Goal: Task Accomplishment & Management: Use online tool/utility

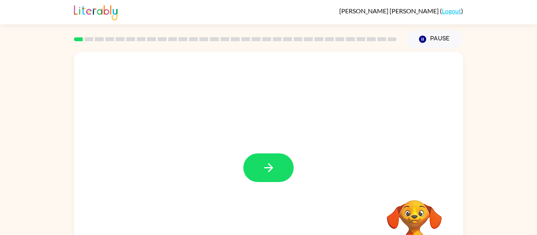
scroll to position [41, 0]
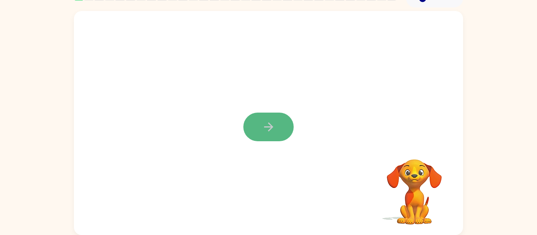
click at [278, 119] on button "button" at bounding box center [268, 127] width 50 height 29
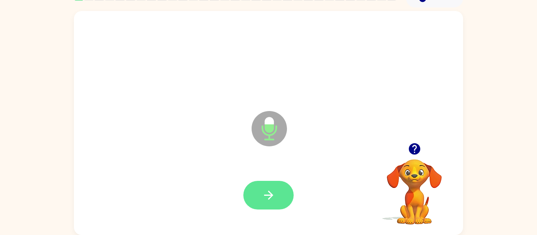
click at [265, 191] on icon "button" at bounding box center [269, 196] width 14 height 14
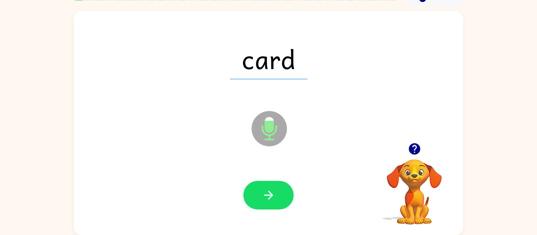
click at [263, 188] on button "button" at bounding box center [268, 195] width 50 height 29
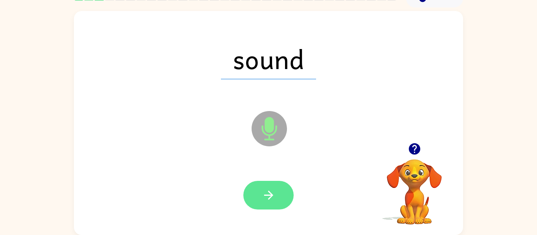
click at [262, 187] on button "button" at bounding box center [268, 195] width 50 height 29
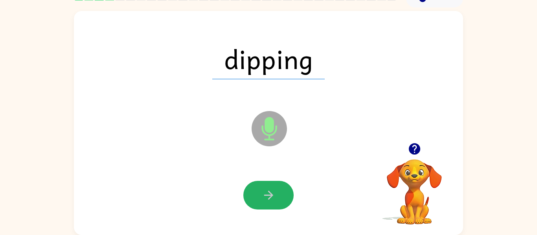
click at [262, 187] on button "button" at bounding box center [268, 195] width 50 height 29
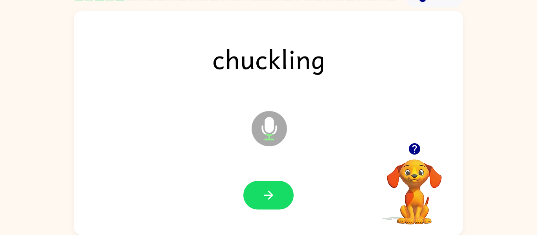
click at [262, 187] on button "button" at bounding box center [268, 195] width 50 height 29
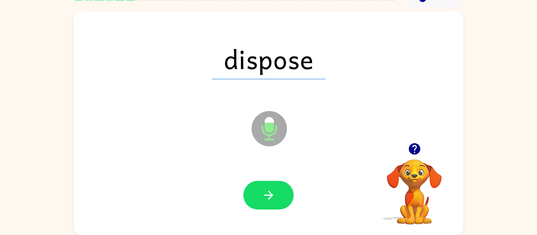
click at [262, 187] on button "button" at bounding box center [268, 195] width 50 height 29
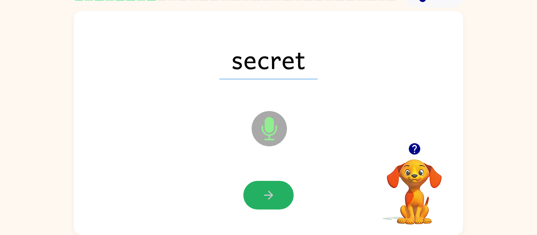
click at [262, 187] on button "button" at bounding box center [268, 195] width 50 height 29
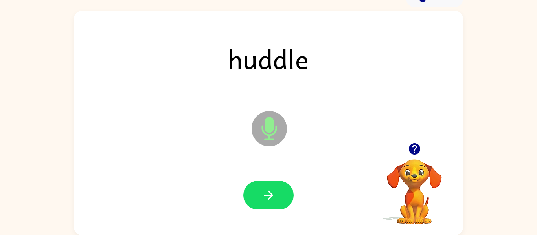
click at [262, 187] on button "button" at bounding box center [268, 195] width 50 height 29
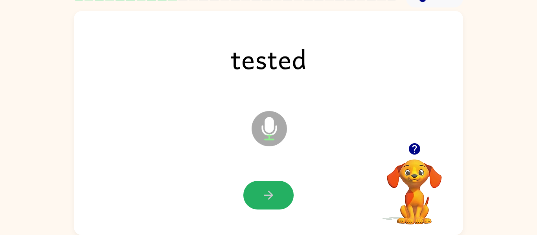
click at [262, 187] on button "button" at bounding box center [268, 195] width 50 height 29
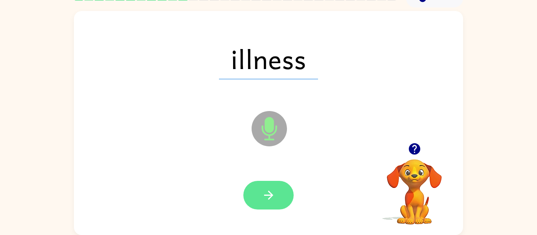
click at [262, 187] on button "button" at bounding box center [268, 195] width 50 height 29
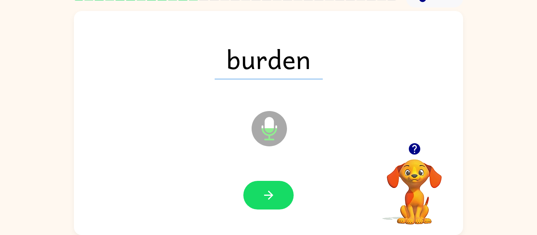
click at [262, 187] on button "button" at bounding box center [268, 195] width 50 height 29
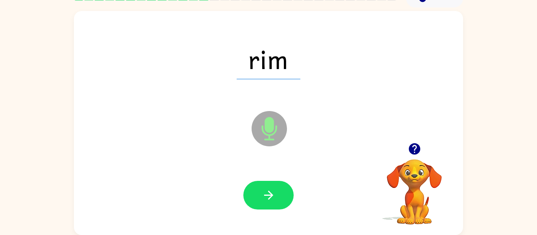
click at [242, 174] on div at bounding box center [268, 195] width 373 height 64
click at [259, 187] on button "button" at bounding box center [268, 195] width 50 height 29
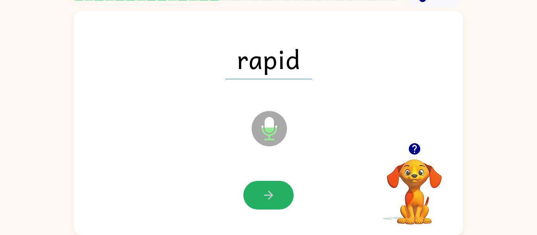
click at [259, 187] on button "button" at bounding box center [268, 195] width 50 height 29
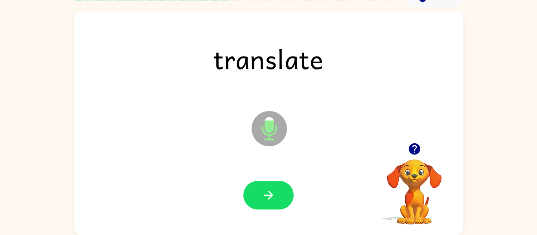
click at [259, 187] on button "button" at bounding box center [268, 195] width 50 height 29
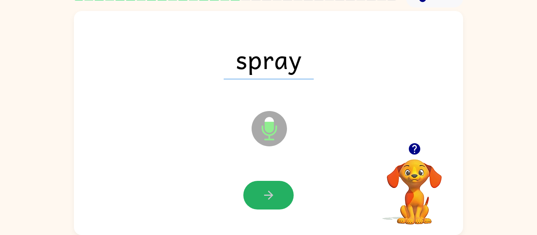
click at [259, 187] on button "button" at bounding box center [268, 195] width 50 height 29
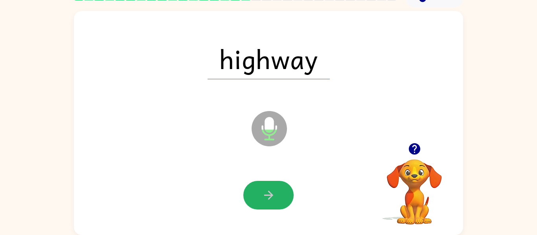
click at [259, 187] on button "button" at bounding box center [268, 195] width 50 height 29
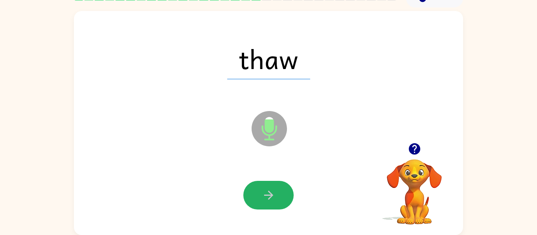
click at [259, 187] on button "button" at bounding box center [268, 195] width 50 height 29
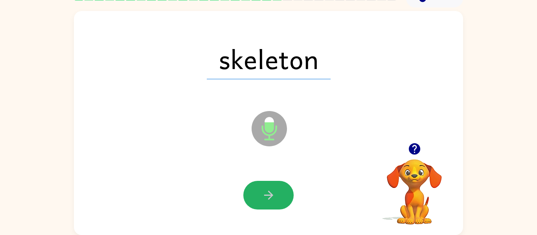
click at [259, 187] on button "button" at bounding box center [268, 195] width 50 height 29
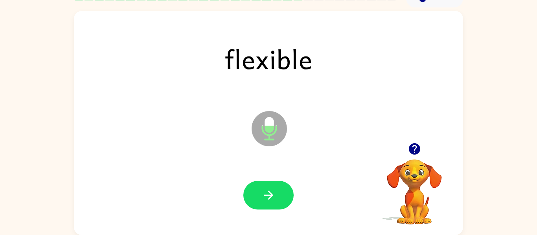
click at [259, 187] on button "button" at bounding box center [268, 195] width 50 height 29
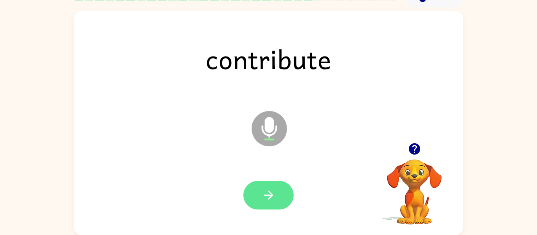
click at [258, 188] on button "button" at bounding box center [268, 195] width 50 height 29
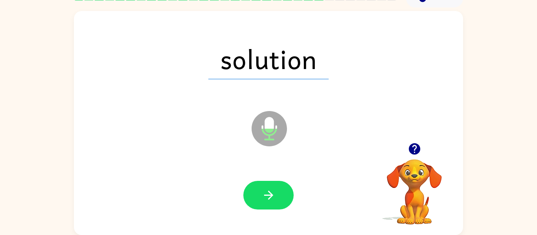
click at [258, 188] on button "button" at bounding box center [268, 195] width 50 height 29
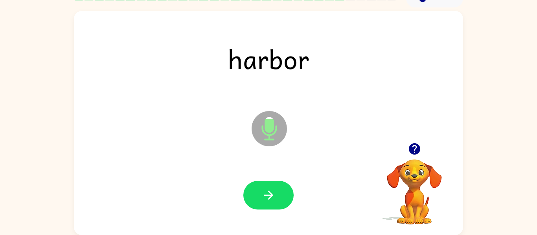
click at [258, 188] on button "button" at bounding box center [268, 195] width 50 height 29
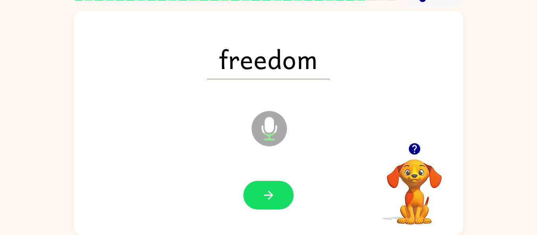
click at [258, 188] on button "button" at bounding box center [268, 195] width 50 height 29
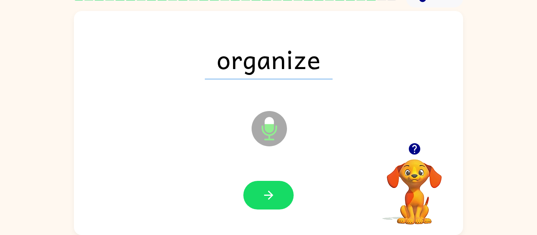
click at [258, 188] on button "button" at bounding box center [268, 195] width 50 height 29
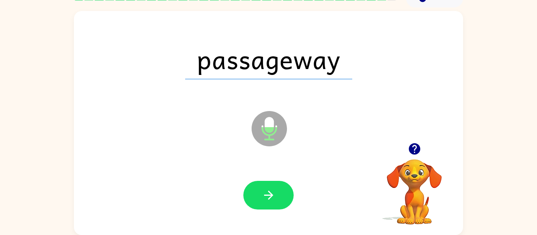
click at [258, 188] on button "button" at bounding box center [268, 195] width 50 height 29
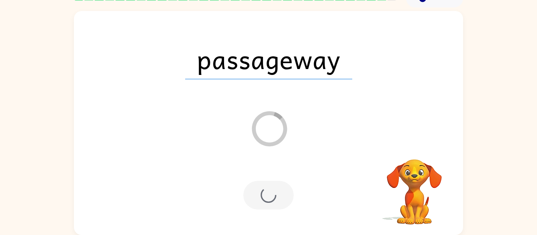
scroll to position [27, 0]
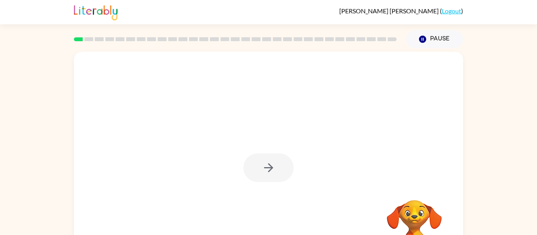
click at [258, 158] on div at bounding box center [268, 168] width 50 height 29
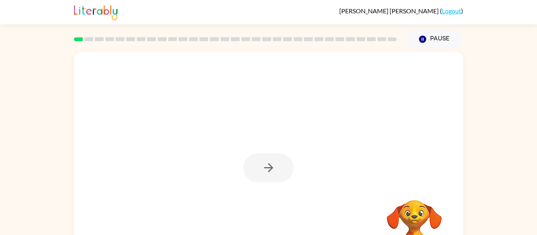
click at [258, 158] on div at bounding box center [268, 168] width 50 height 29
click at [258, 158] on button "button" at bounding box center [268, 168] width 50 height 29
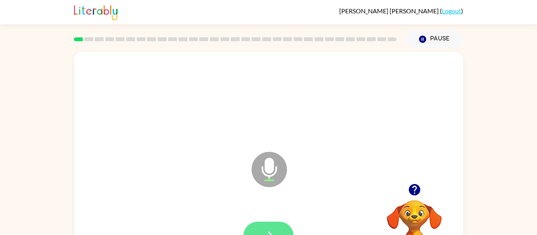
click at [260, 226] on button "button" at bounding box center [268, 236] width 50 height 29
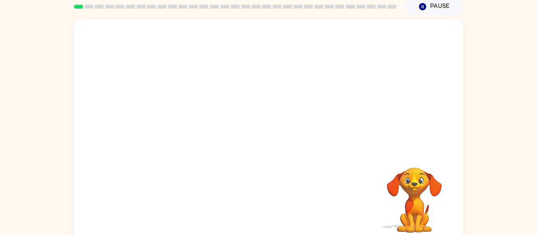
scroll to position [41, 0]
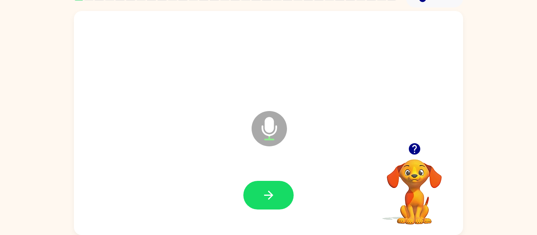
click at [259, 226] on div at bounding box center [268, 195] width 373 height 64
click at [260, 198] on button "button" at bounding box center [268, 195] width 50 height 29
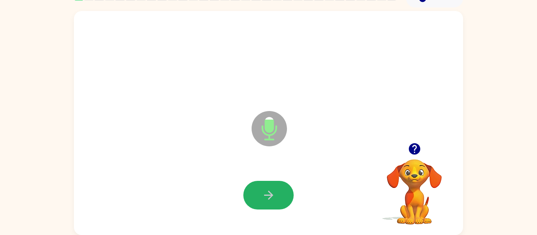
click at [260, 198] on button "button" at bounding box center [268, 195] width 50 height 29
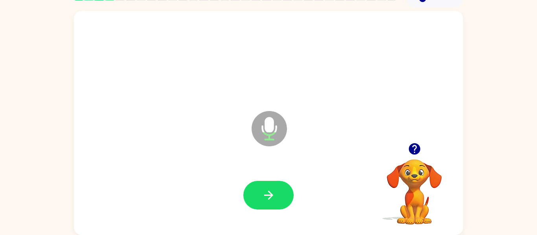
click at [260, 198] on button "button" at bounding box center [268, 195] width 50 height 29
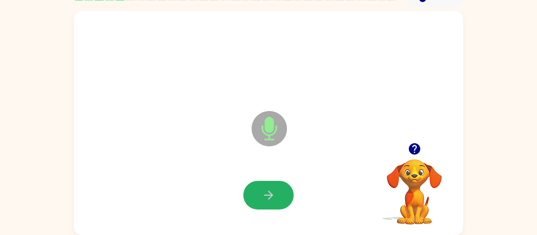
click at [260, 198] on button "button" at bounding box center [268, 195] width 50 height 29
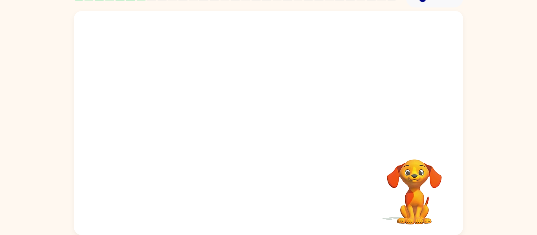
click at [261, 200] on div "Your browser must support playing .mp4 files to use Literably. Please try using…" at bounding box center [268, 123] width 389 height 224
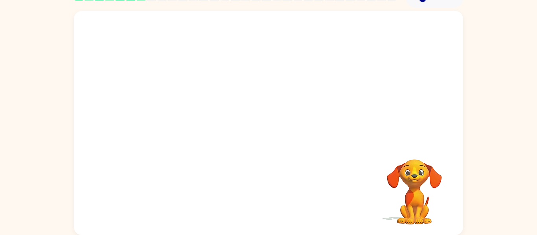
click at [429, 190] on video "Your browser must support playing .mp4 files to use Literably. Please try using…" at bounding box center [414, 186] width 79 height 79
click at [430, 191] on video "Your browser must support playing .mp4 files to use Literably. Please try using…" at bounding box center [414, 186] width 79 height 79
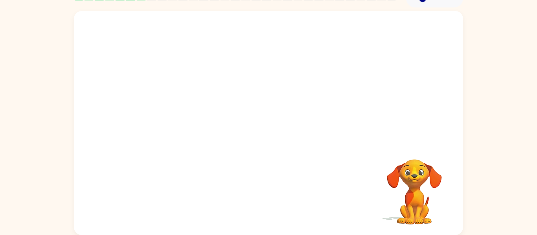
click at [430, 191] on video "Your browser must support playing .mp4 files to use Literably. Please try using…" at bounding box center [414, 186] width 79 height 79
click at [412, 194] on video "Your browser must support playing .mp4 files to use Literably. Please try using…" at bounding box center [414, 186] width 79 height 79
click at [376, 149] on video "Your browser must support playing .mp4 files to use Literably. Please try using…" at bounding box center [414, 186] width 79 height 79
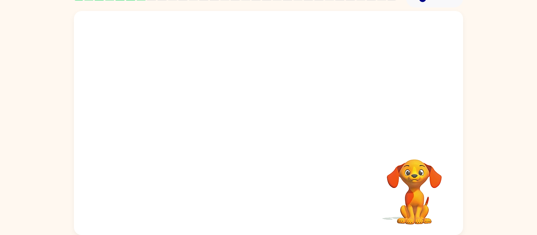
click at [335, 141] on div at bounding box center [268, 77] width 389 height 132
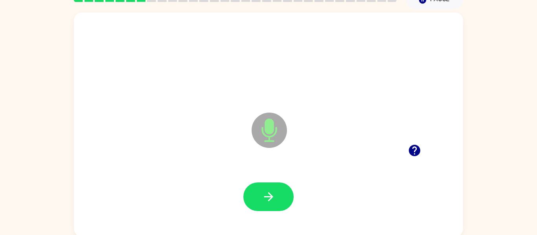
scroll to position [41, 0]
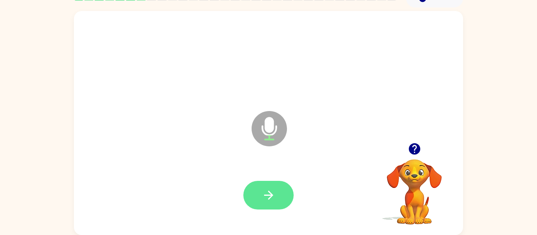
click at [276, 185] on button "button" at bounding box center [268, 195] width 50 height 29
click at [283, 193] on button "button" at bounding box center [268, 195] width 50 height 29
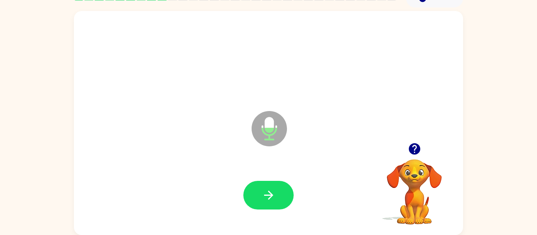
click at [283, 193] on button "button" at bounding box center [268, 195] width 50 height 29
click at [273, 189] on icon "button" at bounding box center [269, 196] width 14 height 14
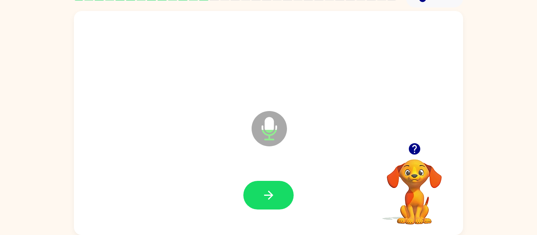
click at [273, 189] on icon "button" at bounding box center [269, 196] width 14 height 14
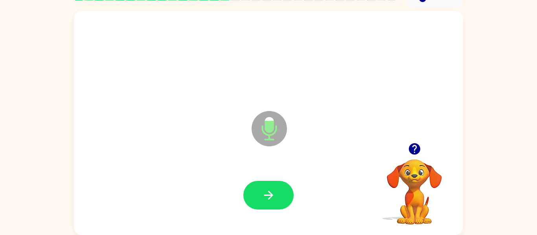
click at [273, 189] on icon "button" at bounding box center [269, 196] width 14 height 14
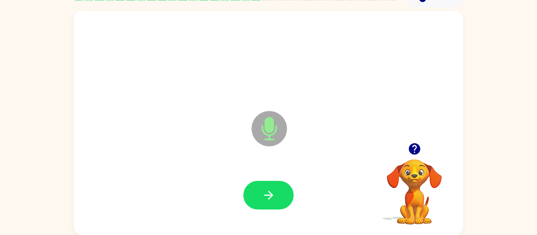
click at [273, 189] on icon "button" at bounding box center [269, 196] width 14 height 14
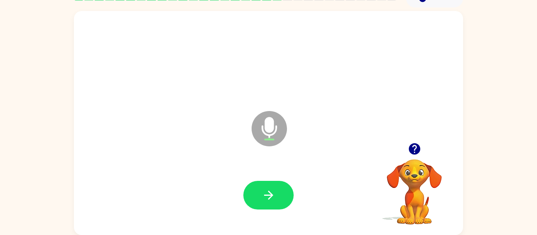
click at [273, 189] on icon "button" at bounding box center [269, 196] width 14 height 14
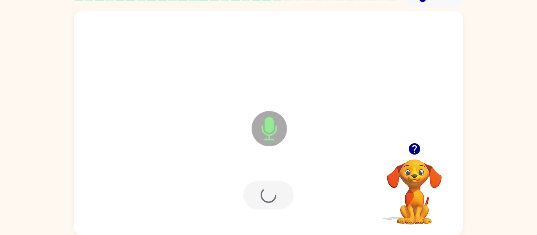
click at [273, 189] on div at bounding box center [268, 195] width 50 height 29
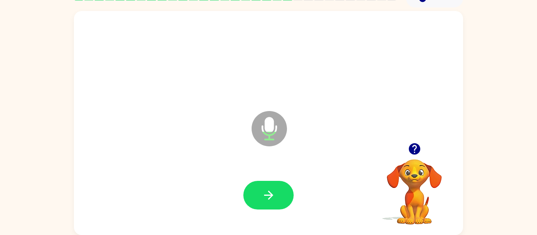
click at [273, 189] on icon "button" at bounding box center [269, 196] width 14 height 14
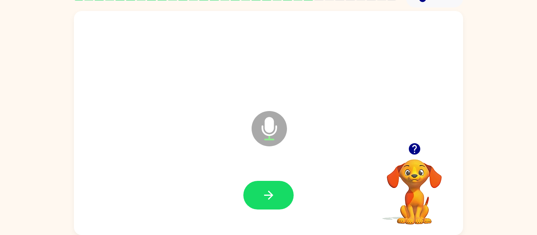
click at [273, 189] on icon "button" at bounding box center [269, 196] width 14 height 14
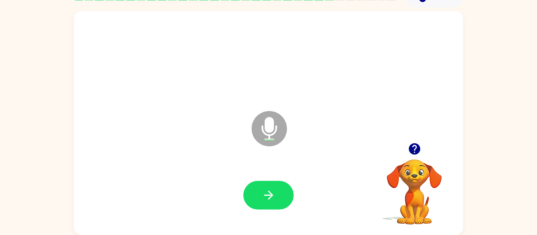
click at [273, 189] on icon "button" at bounding box center [269, 196] width 14 height 14
click at [273, 191] on icon "button" at bounding box center [269, 196] width 14 height 14
click at [277, 190] on button "button" at bounding box center [268, 195] width 50 height 29
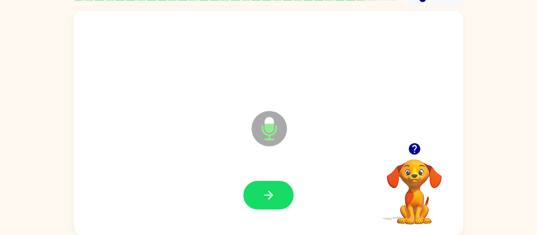
click at [277, 190] on button "button" at bounding box center [268, 195] width 50 height 29
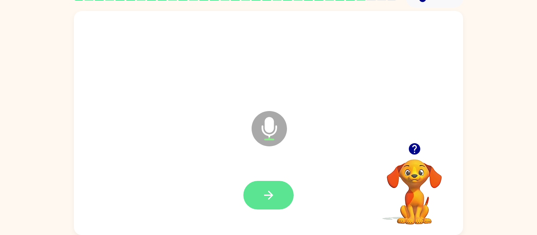
click at [277, 190] on button "button" at bounding box center [268, 195] width 50 height 29
click at [277, 190] on div at bounding box center [268, 195] width 50 height 29
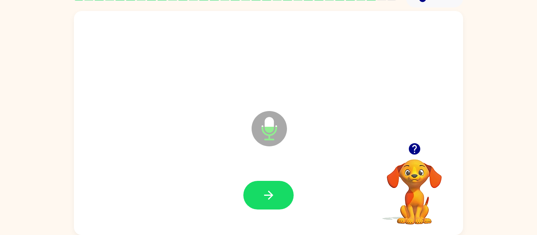
click at [277, 190] on button "button" at bounding box center [268, 195] width 50 height 29
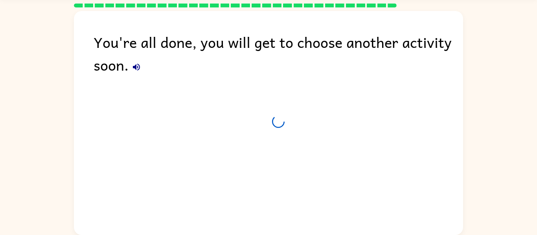
scroll to position [27, 0]
